Goal: Information Seeking & Learning: Learn about a topic

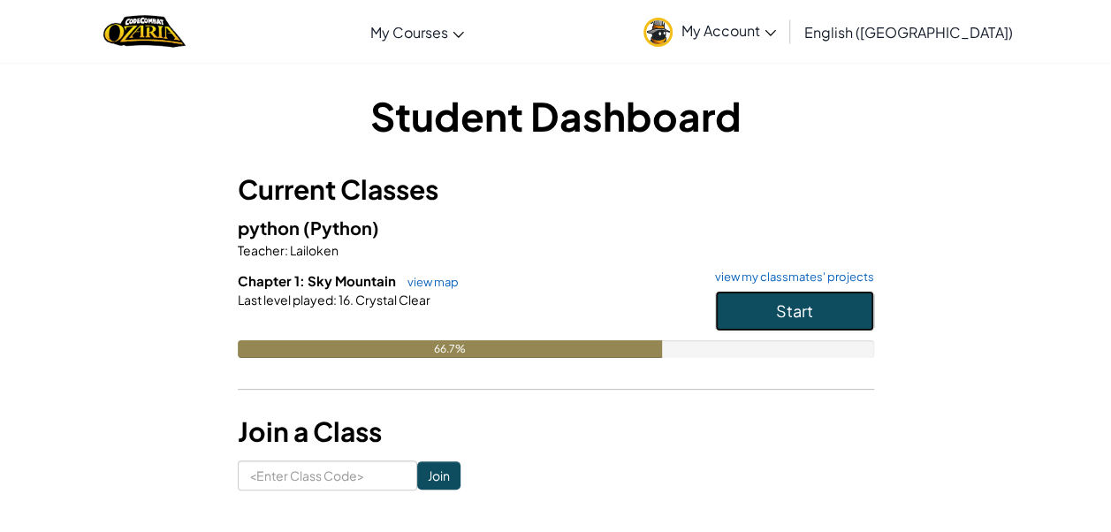
click at [772, 308] on button "Start" at bounding box center [794, 311] width 159 height 41
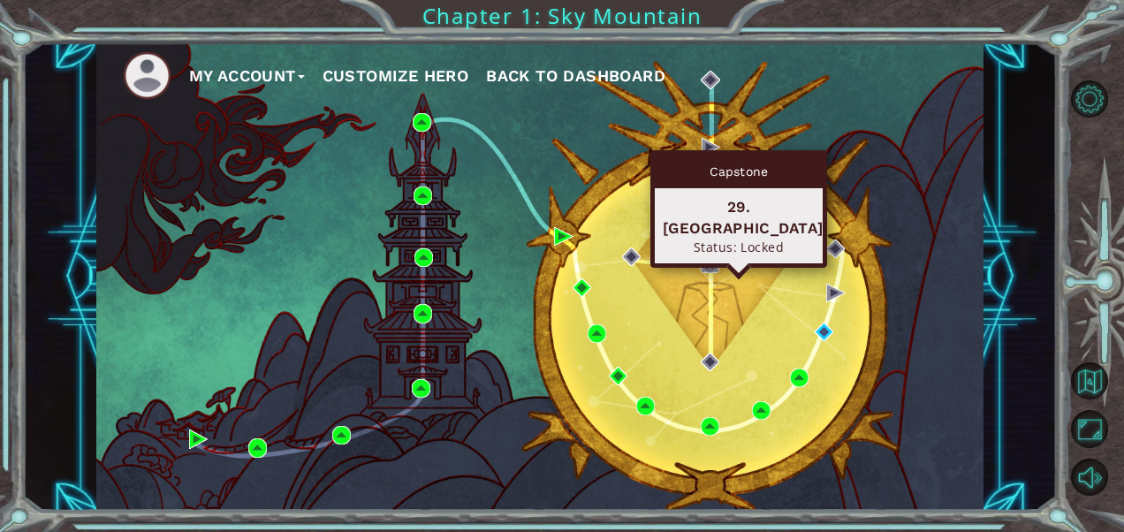
click at [705, 264] on img at bounding box center [710, 264] width 19 height 19
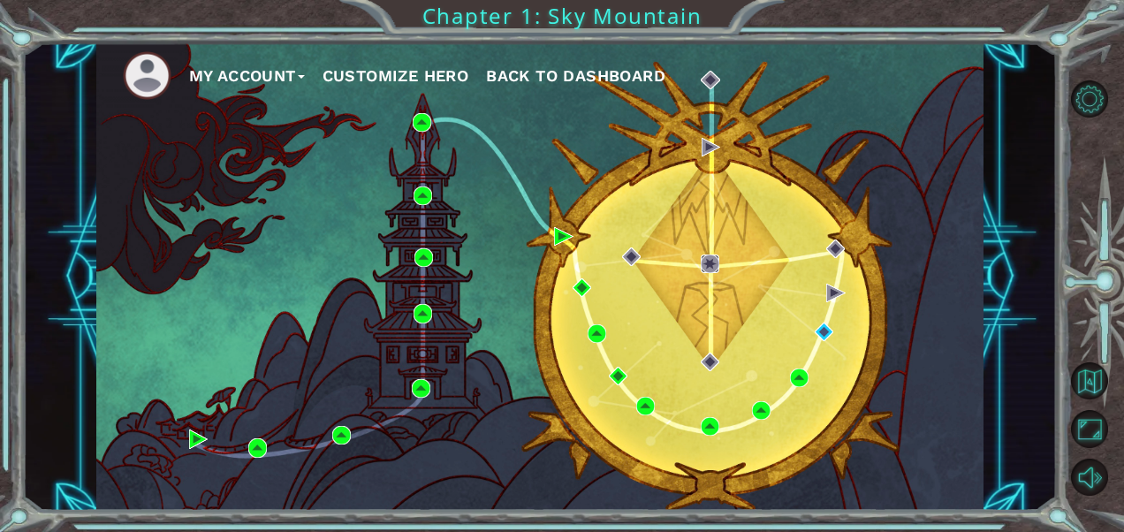
click at [705, 264] on img at bounding box center [710, 264] width 19 height 19
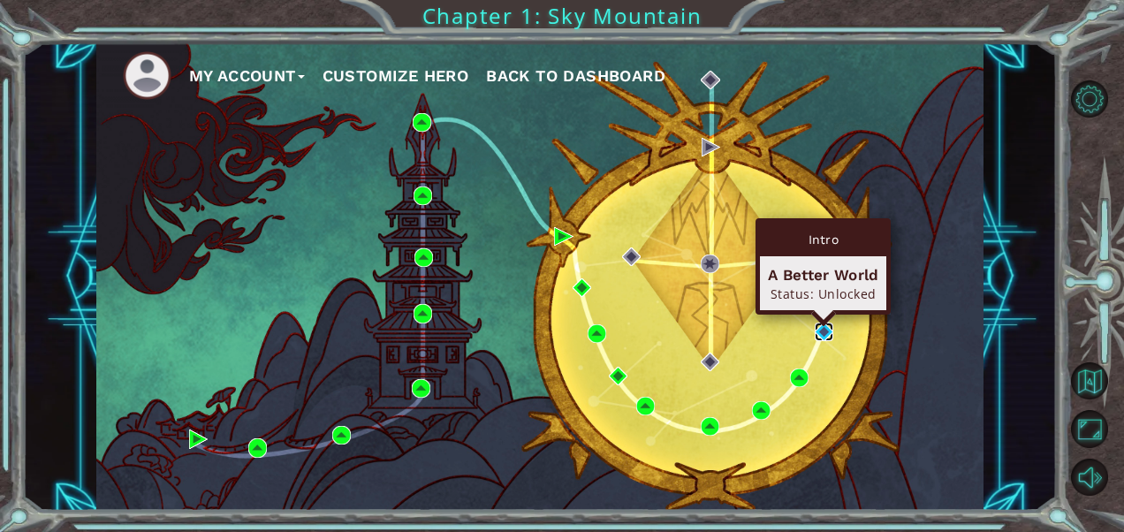
click at [821, 328] on img at bounding box center [824, 332] width 19 height 19
